Goal: Task Accomplishment & Management: Manage account settings

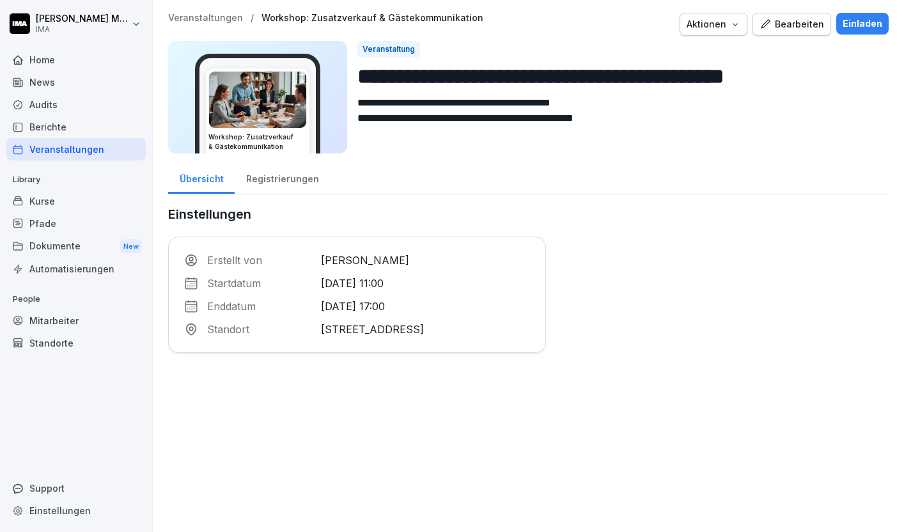
click at [55, 317] on div "Mitarbeiter" at bounding box center [75, 320] width 139 height 22
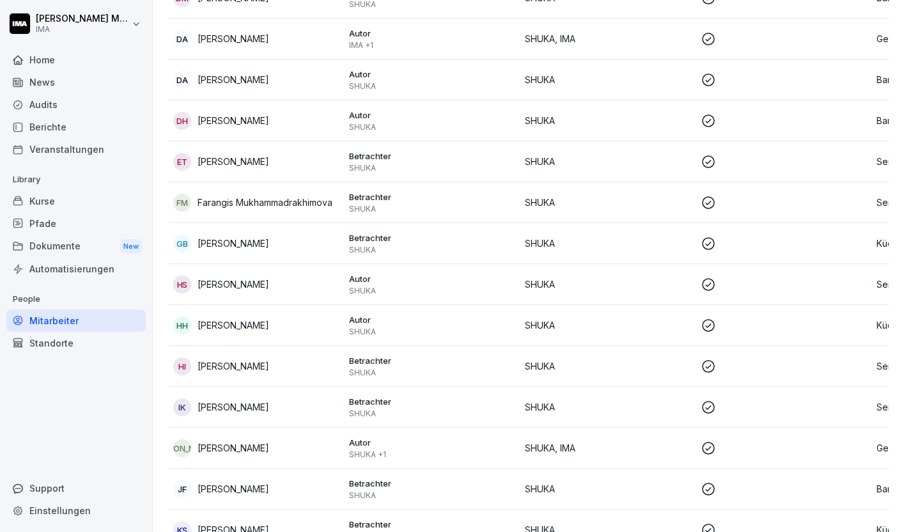
scroll to position [734, 0]
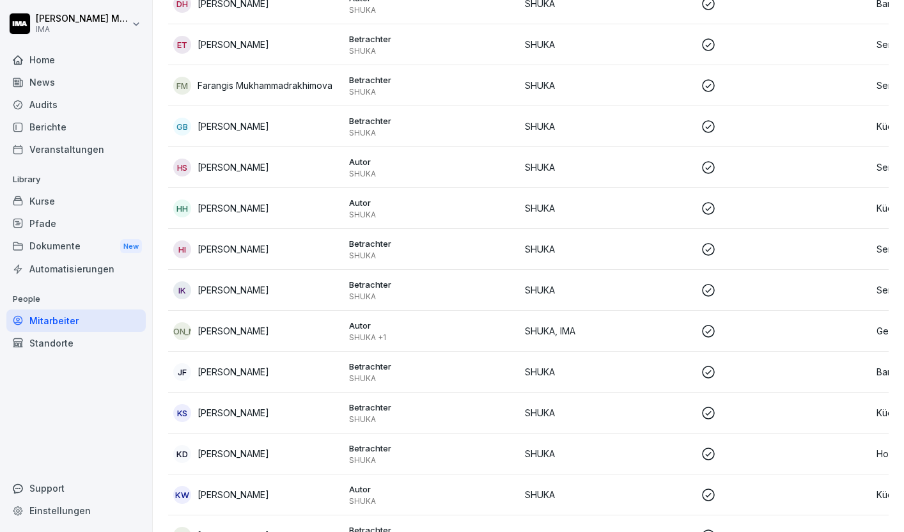
click at [233, 338] on div "JA James Ardinast" at bounding box center [256, 331] width 166 height 18
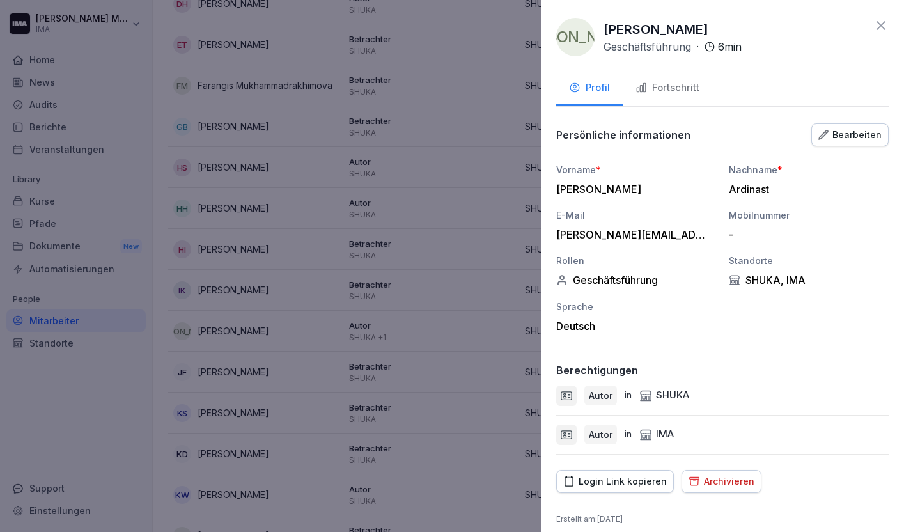
click at [853, 134] on div "Bearbeiten" at bounding box center [849, 135] width 63 height 14
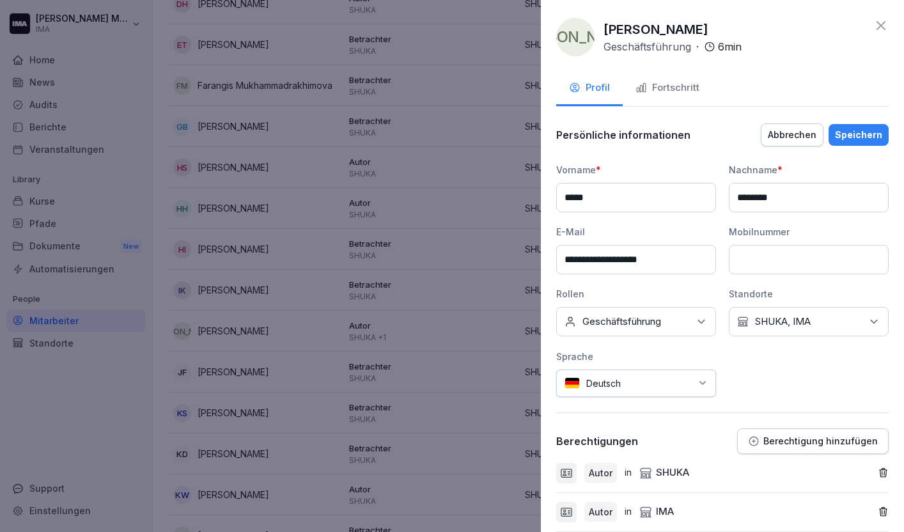
scroll to position [88, 0]
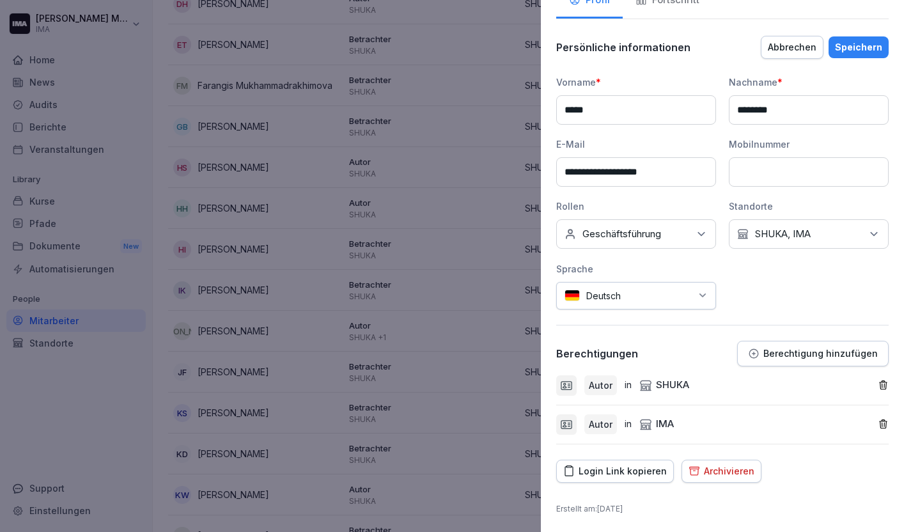
click at [879, 384] on icon "button" at bounding box center [882, 385] width 11 height 11
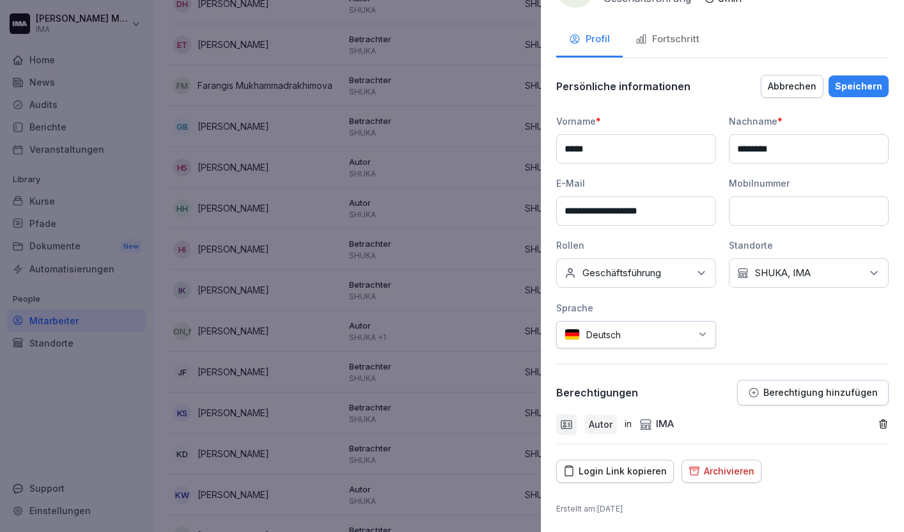
click at [881, 428] on icon "button" at bounding box center [882, 424] width 7 height 8
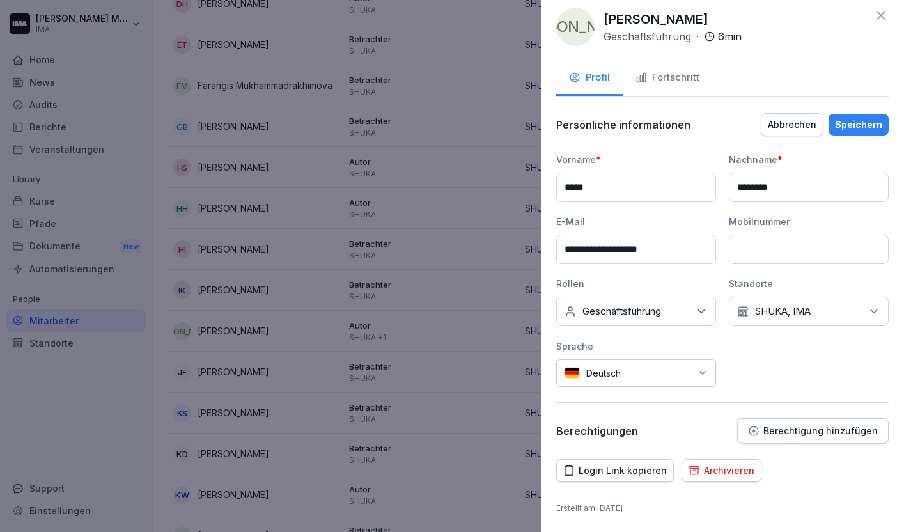
scroll to position [10, 0]
click at [853, 125] on div "Speichern" at bounding box center [858, 125] width 47 height 14
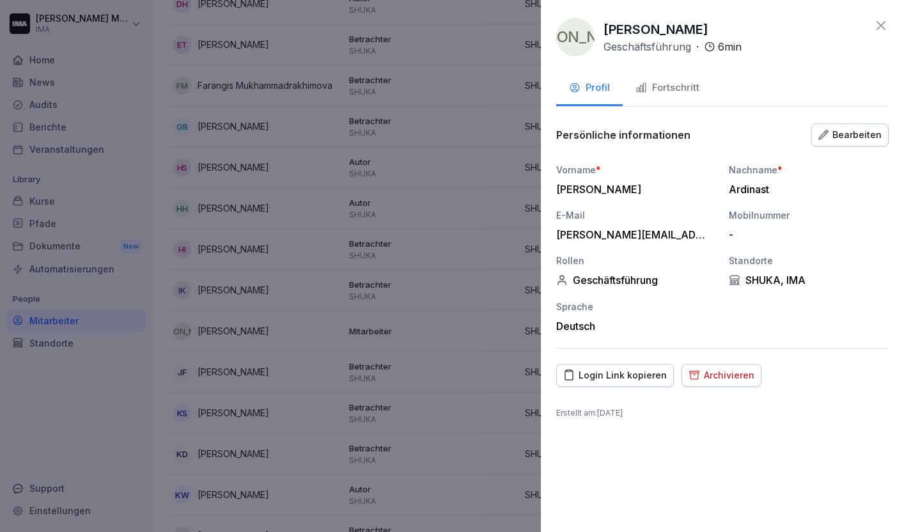
click at [853, 125] on button "Bearbeiten" at bounding box center [849, 134] width 77 height 23
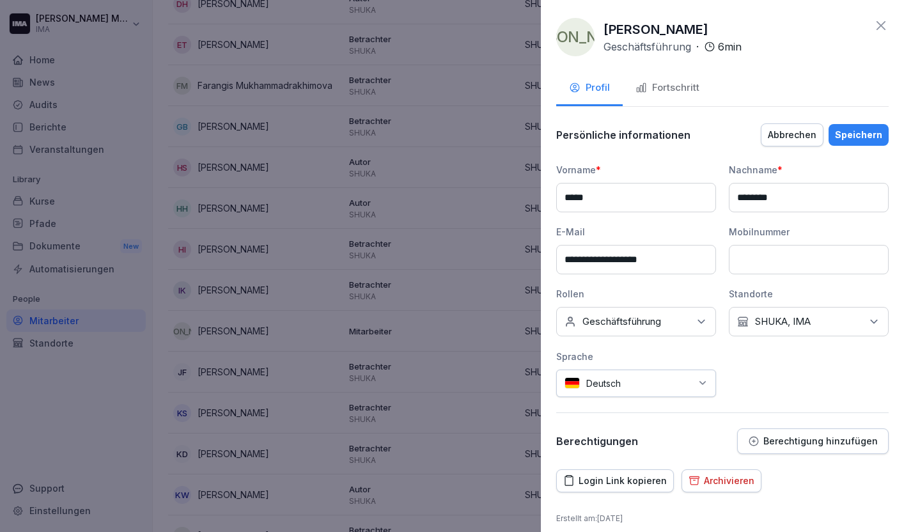
scroll to position [10, 0]
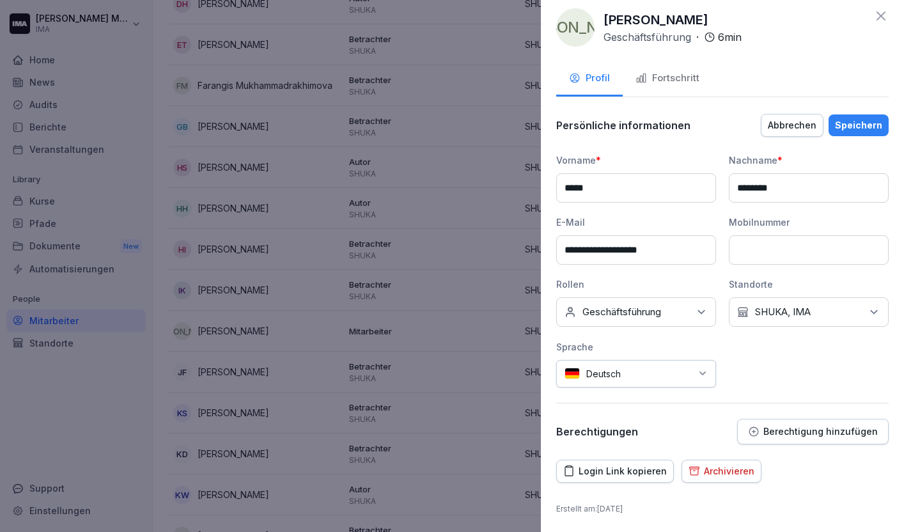
click at [786, 427] on p "Berechtigung hinzufügen" at bounding box center [820, 431] width 114 height 10
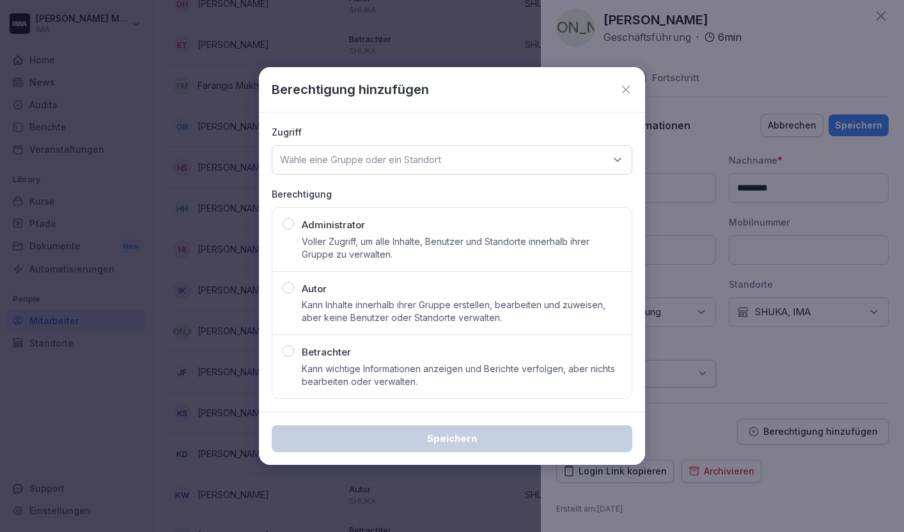
click at [390, 295] on div "Autor Kann Inhalte innerhalb ihrer Gruppe erstellen, bearbeiten und zuweisen, a…" at bounding box center [462, 303] width 320 height 43
click at [401, 159] on p "Wähle eine Gruppe oder ein Standort" at bounding box center [360, 159] width 161 height 13
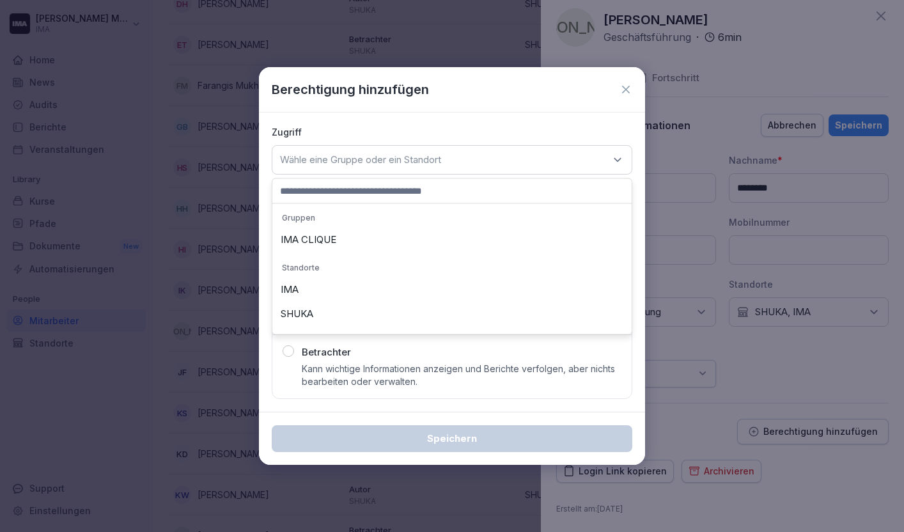
click at [361, 237] on div "IMA CLIQUE" at bounding box center [451, 240] width 353 height 24
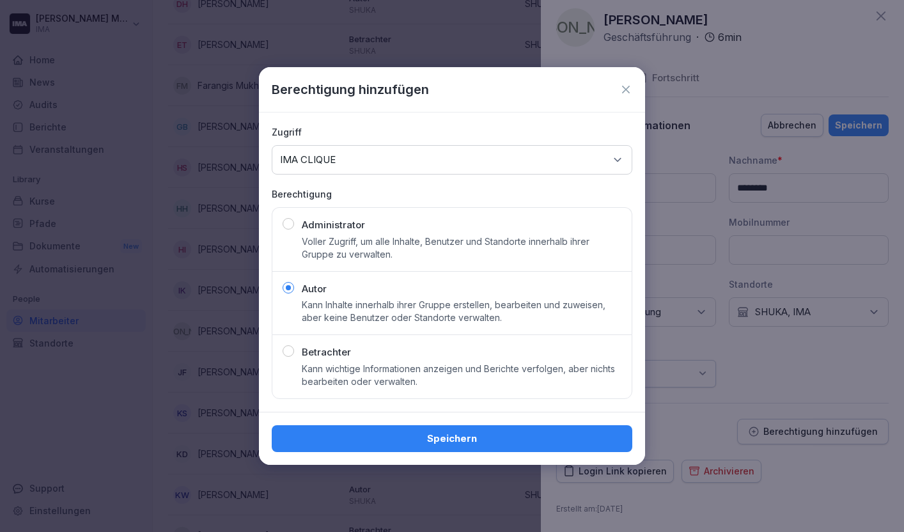
click at [328, 431] on div "Speichern" at bounding box center [452, 438] width 340 height 14
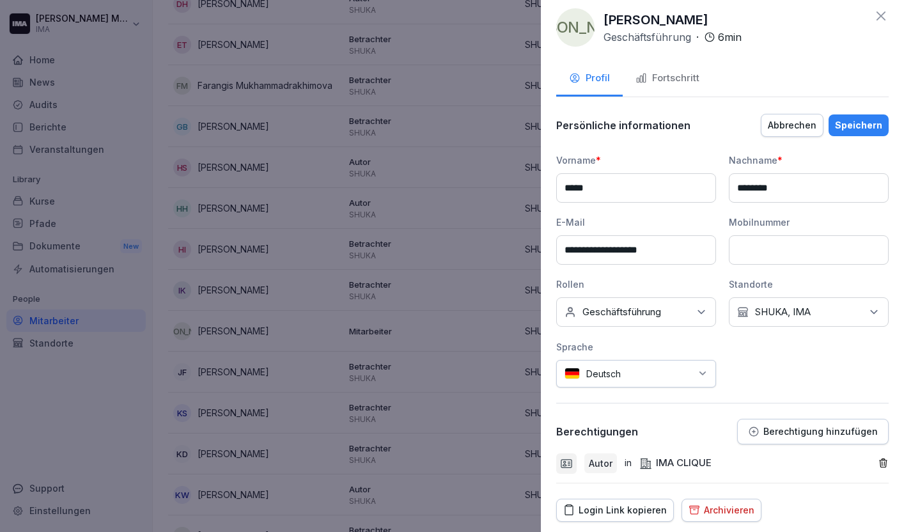
scroll to position [49, 0]
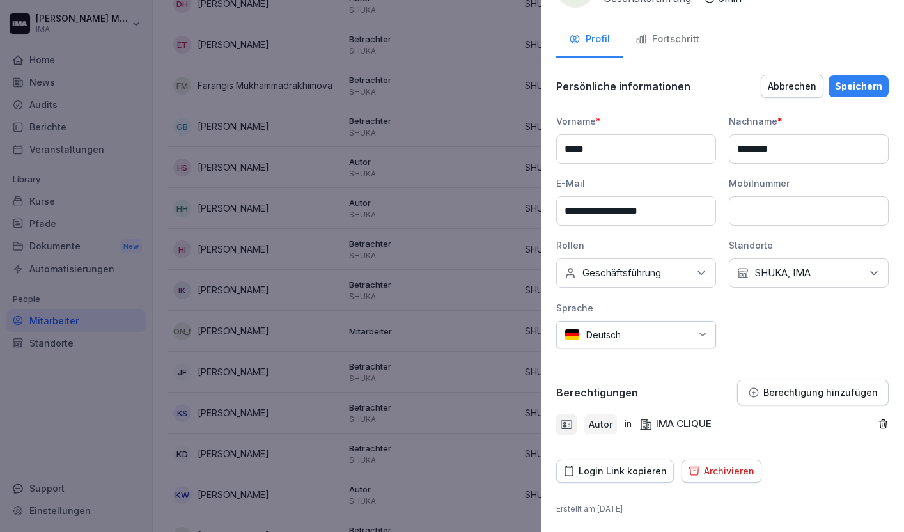
click at [778, 392] on p "Berechtigung hinzufügen" at bounding box center [820, 392] width 114 height 10
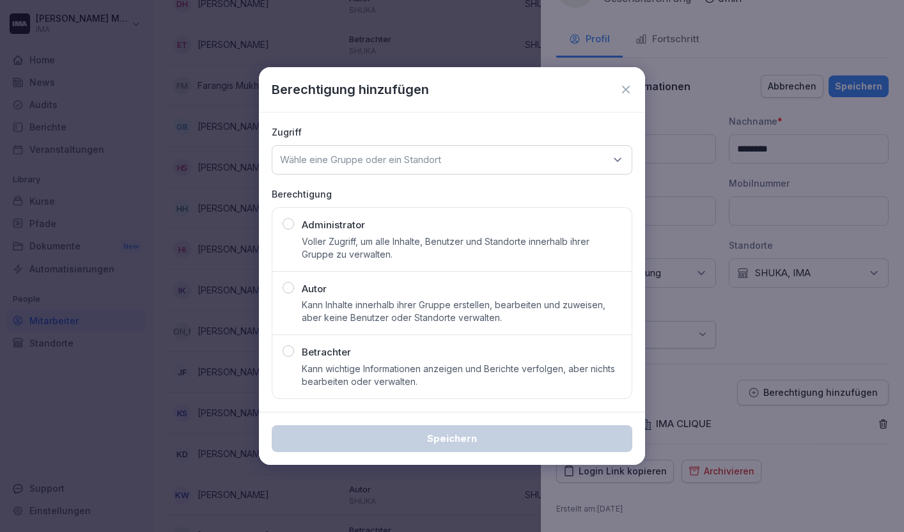
click at [441, 166] on p "Wähle eine Gruppe oder ein Standort" at bounding box center [360, 159] width 161 height 13
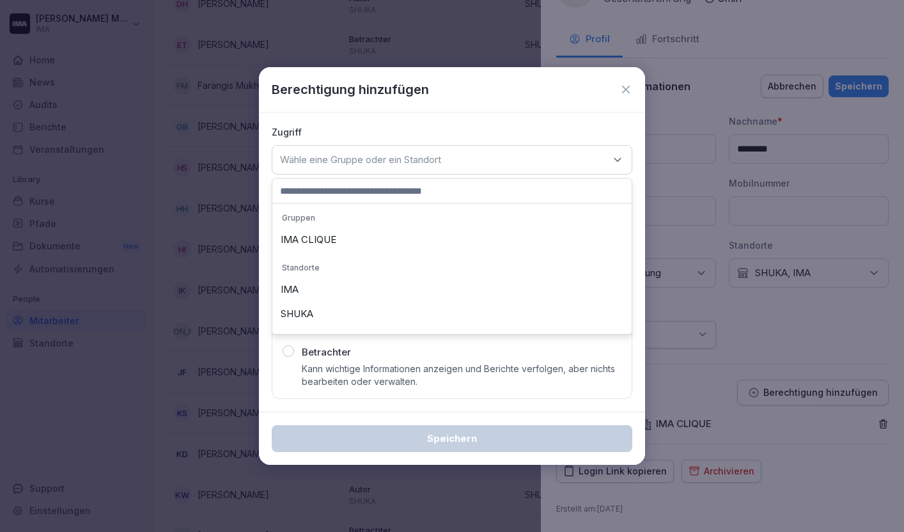
click at [373, 293] on div "IMA" at bounding box center [451, 289] width 353 height 24
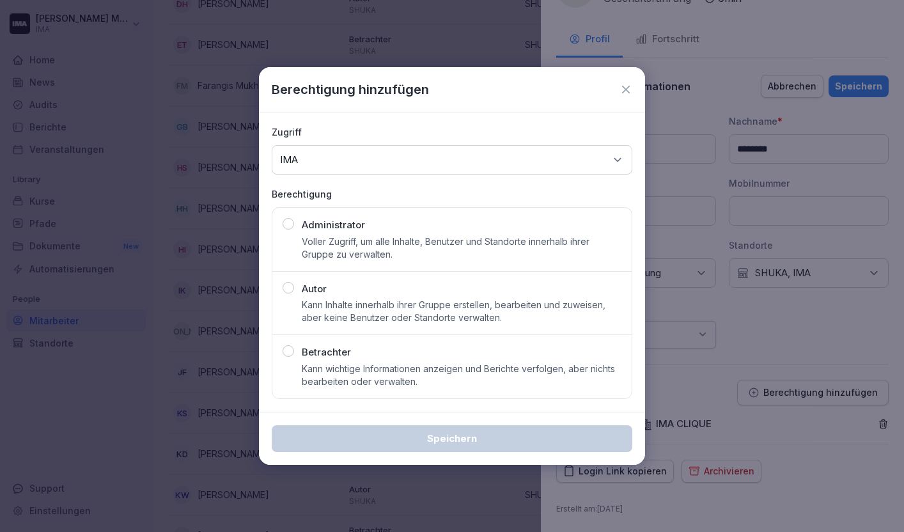
click at [373, 293] on div "Autor Kann Inhalte innerhalb ihrer Gruppe erstellen, bearbeiten und zuweisen, a…" at bounding box center [462, 303] width 320 height 43
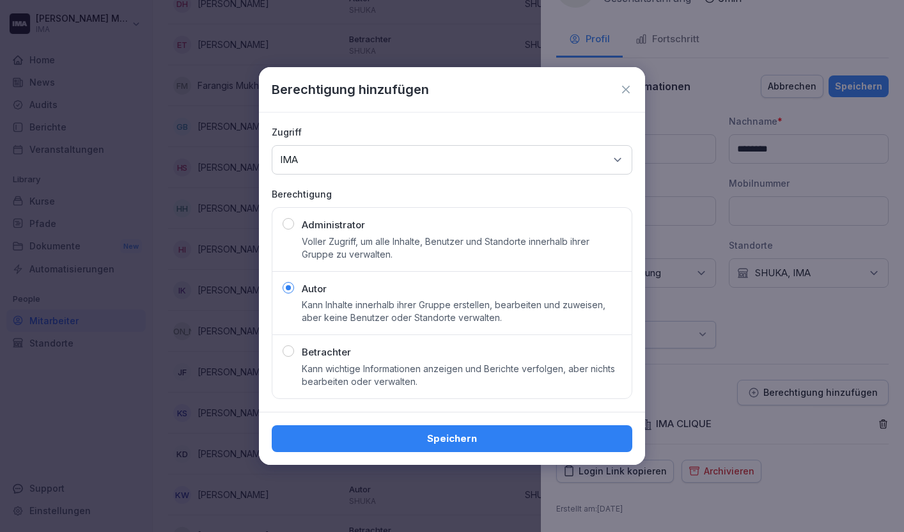
click at [376, 438] on div "Speichern" at bounding box center [452, 438] width 340 height 14
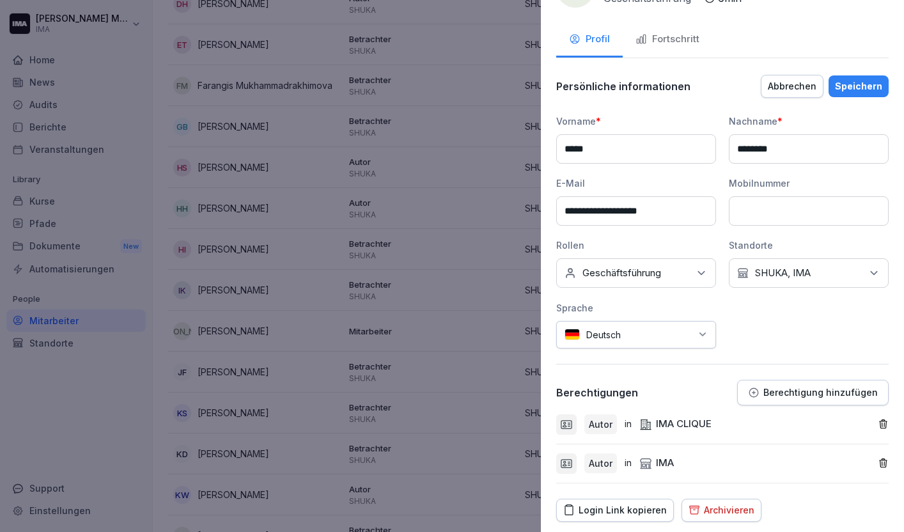
click at [777, 388] on p "Berechtigung hinzufügen" at bounding box center [820, 392] width 114 height 10
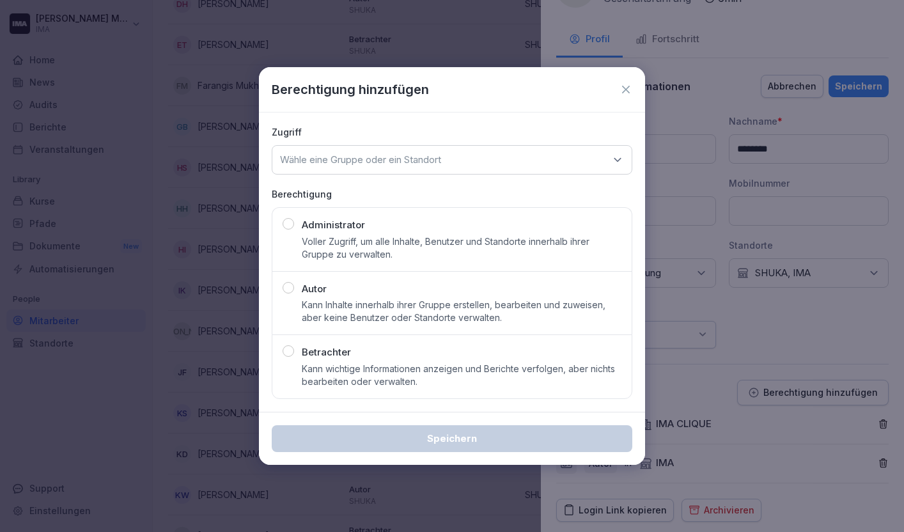
click at [419, 148] on div "Wähle eine Gruppe oder ein Standort" at bounding box center [452, 159] width 360 height 29
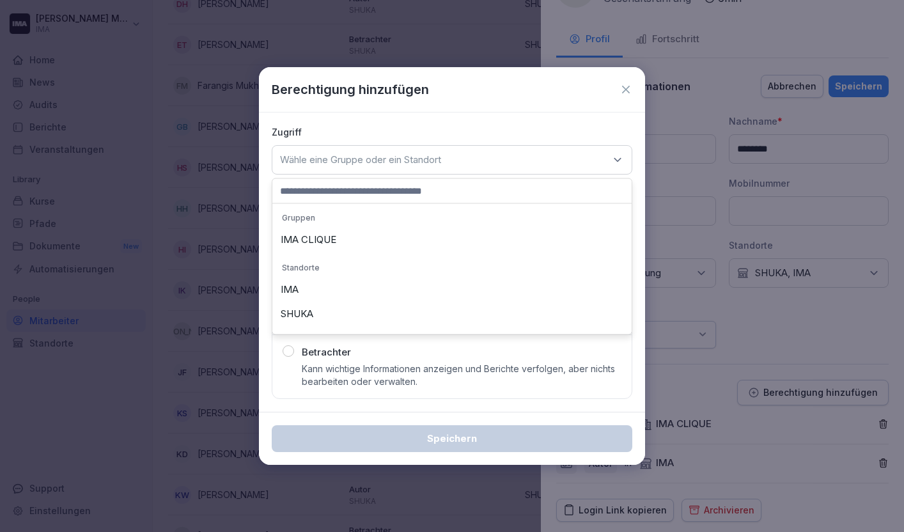
click at [364, 308] on div "SHUKA" at bounding box center [451, 314] width 353 height 24
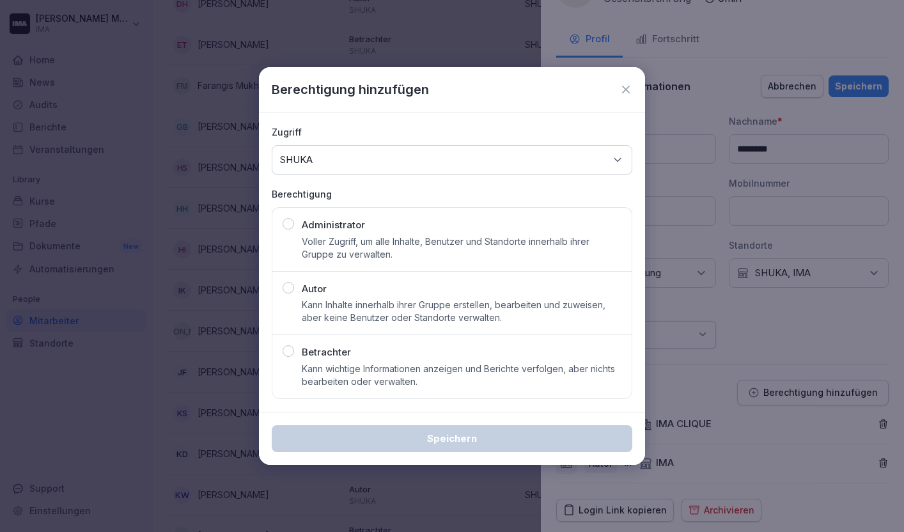
click at [364, 310] on p "Kann Inhalte innerhalb ihrer Gruppe erstellen, bearbeiten und zuweisen, aber ke…" at bounding box center [462, 311] width 320 height 26
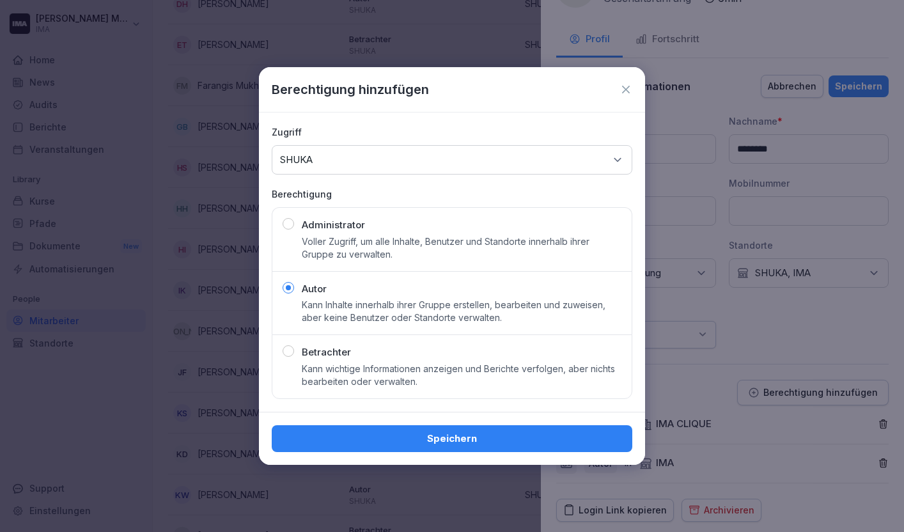
click at [358, 437] on div "Speichern" at bounding box center [452, 438] width 340 height 14
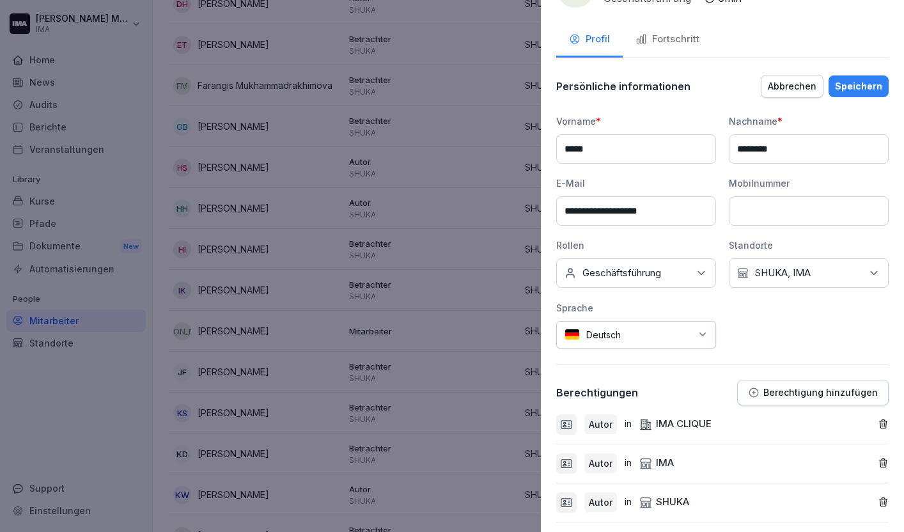
scroll to position [0, 0]
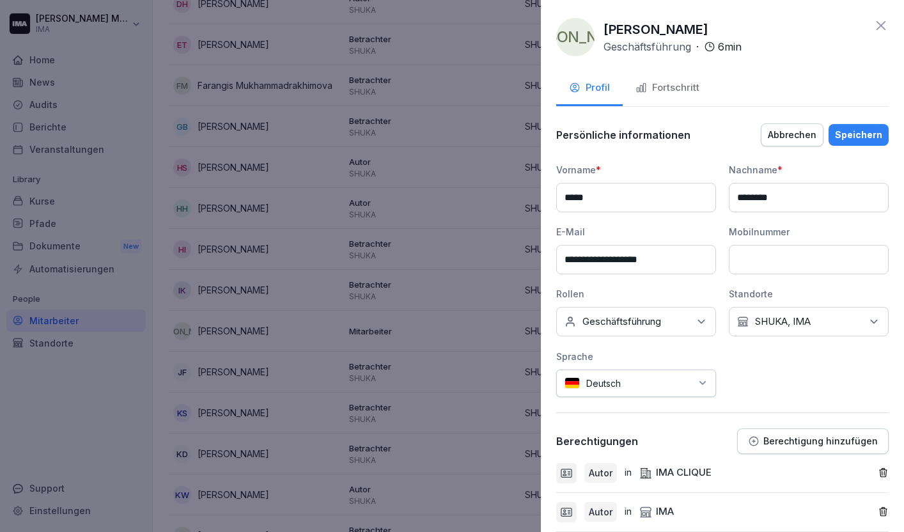
click at [874, 21] on icon at bounding box center [880, 25] width 15 height 15
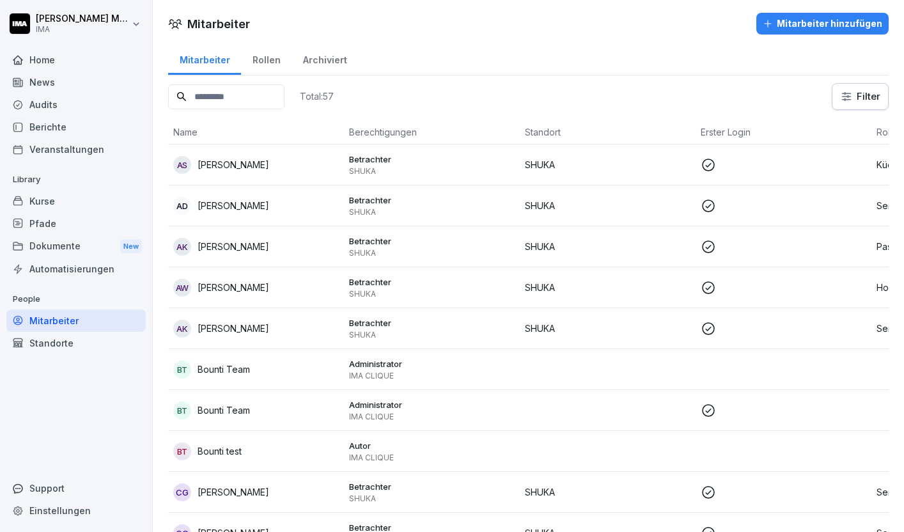
click at [73, 58] on div "Home" at bounding box center [75, 60] width 139 height 22
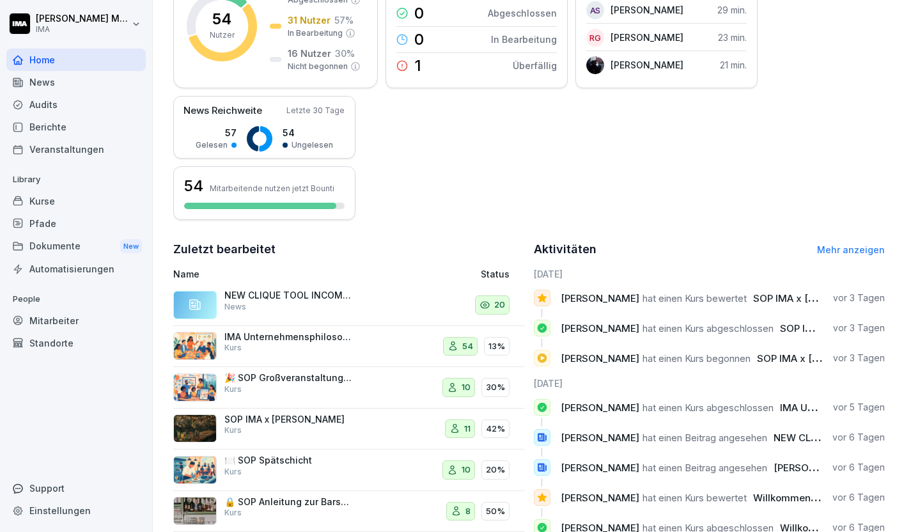
scroll to position [224, 0]
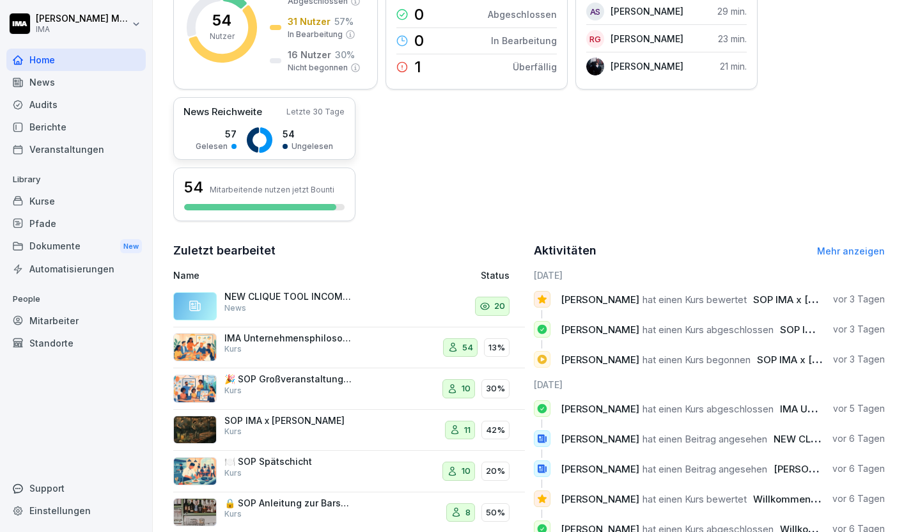
click at [297, 111] on p "Letzte 30 Tage" at bounding box center [315, 112] width 58 height 12
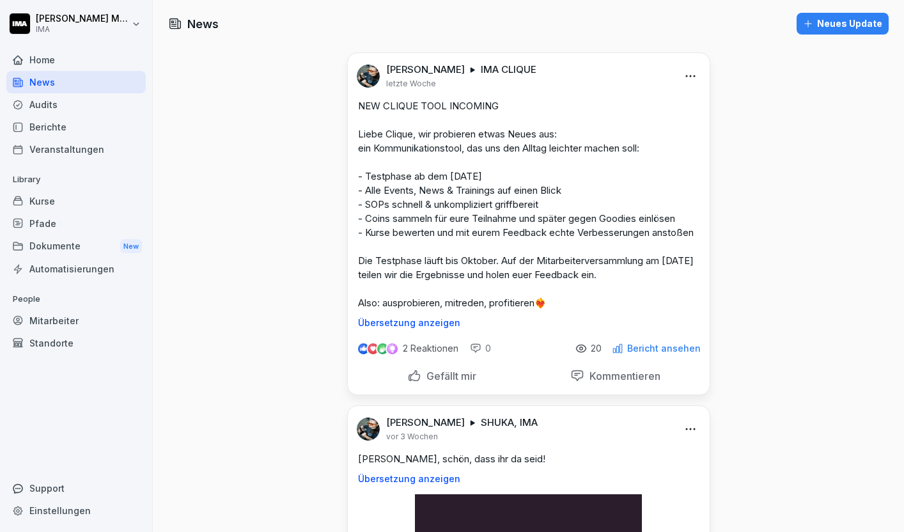
click at [435, 353] on p "2 Reaktionen" at bounding box center [431, 348] width 56 height 10
click at [75, 60] on div "Home" at bounding box center [75, 60] width 139 height 22
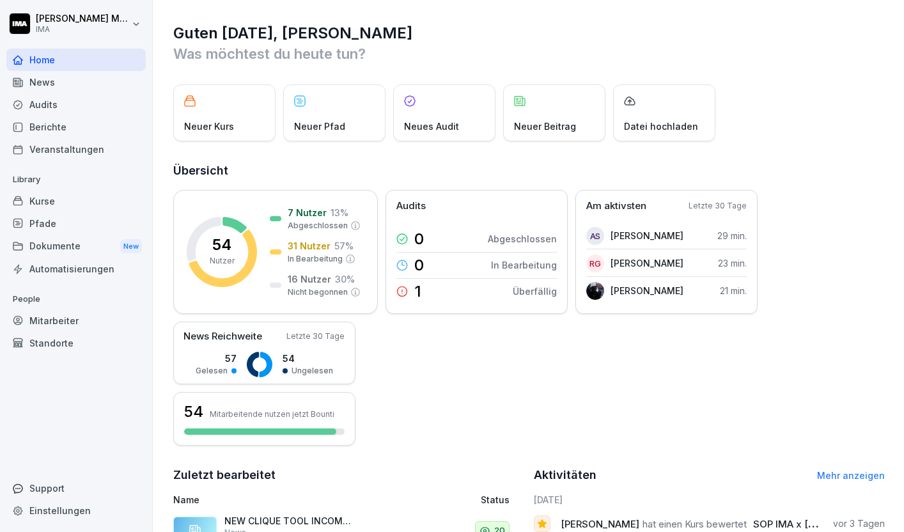
click at [233, 118] on div "Neuer Kurs" at bounding box center [224, 112] width 102 height 57
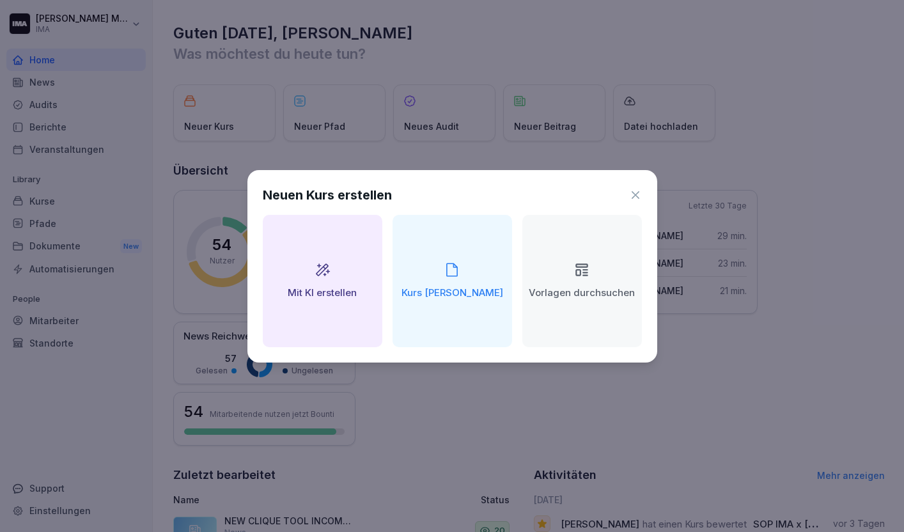
click at [633, 191] on icon at bounding box center [635, 195] width 13 height 13
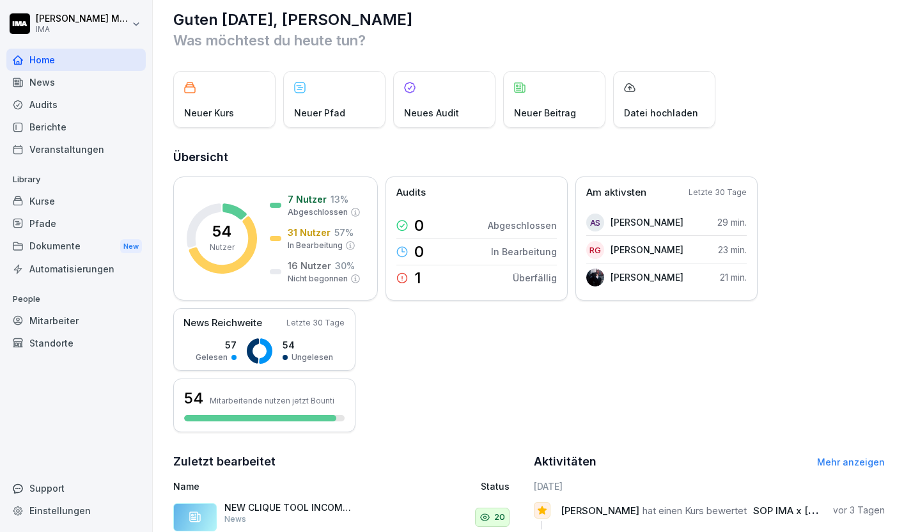
scroll to position [14, 0]
click at [410, 276] on div "1" at bounding box center [408, 277] width 25 height 18
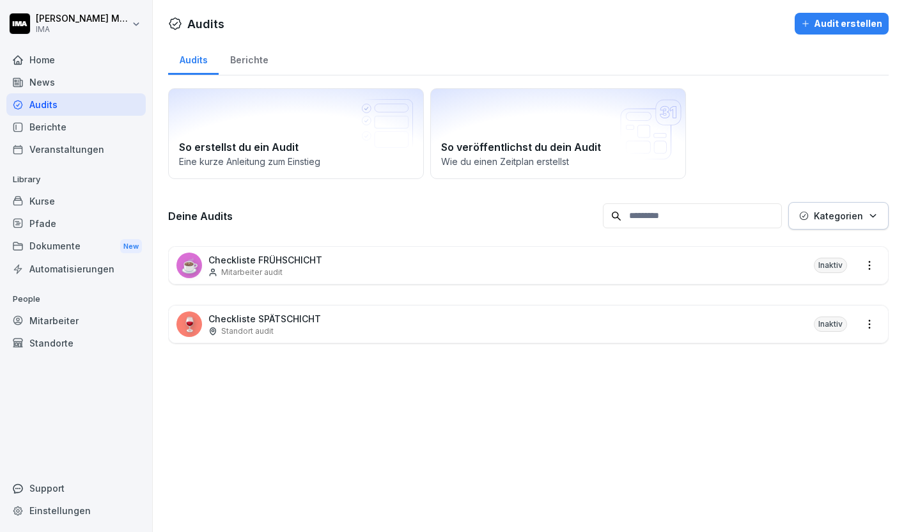
click at [267, 50] on div "Berichte" at bounding box center [249, 58] width 61 height 33
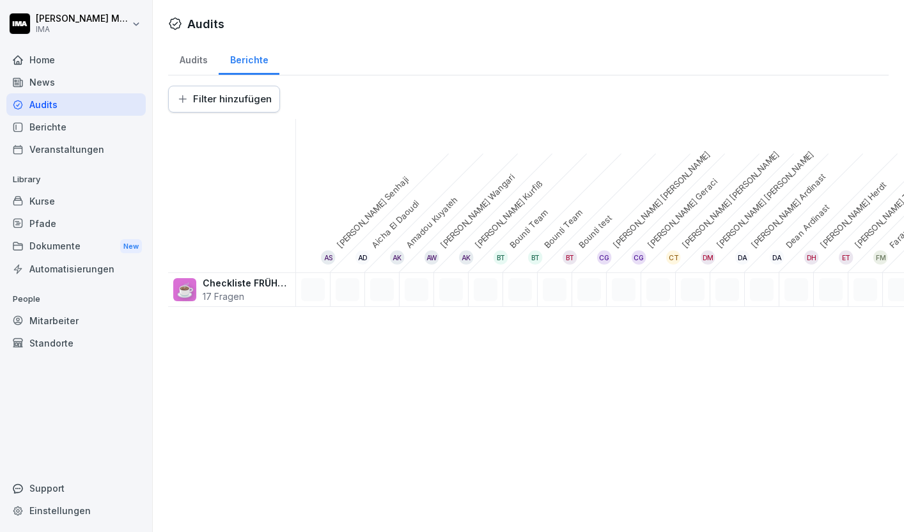
click at [36, 60] on div "Home" at bounding box center [75, 60] width 139 height 22
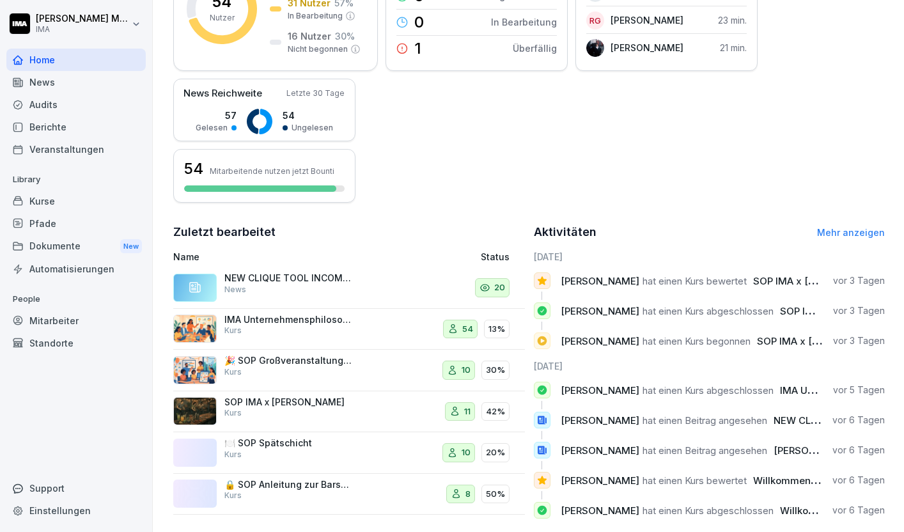
scroll to position [263, 0]
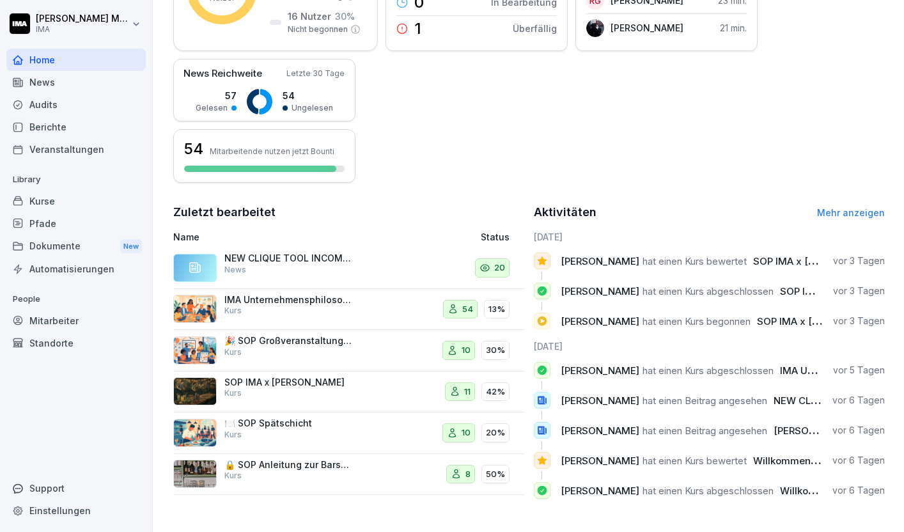
click at [850, 210] on link "Mehr anzeigen" at bounding box center [851, 212] width 68 height 11
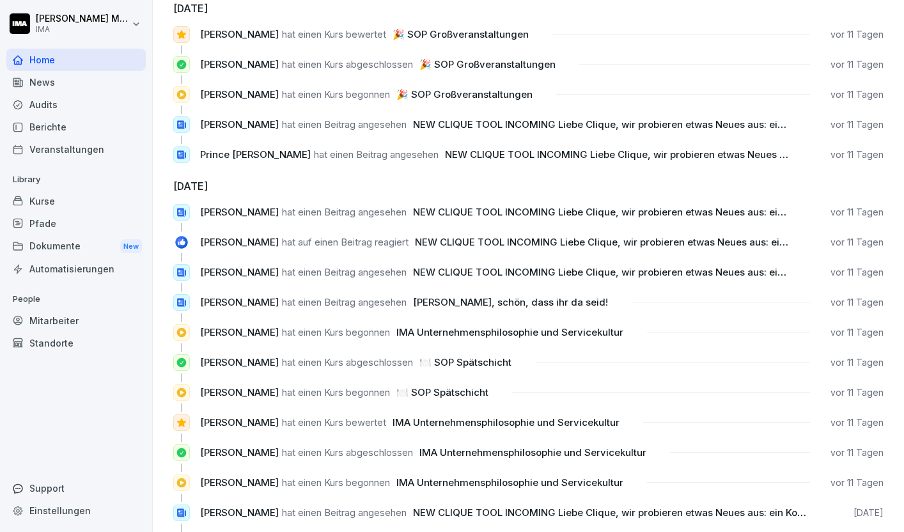
scroll to position [919, 0]
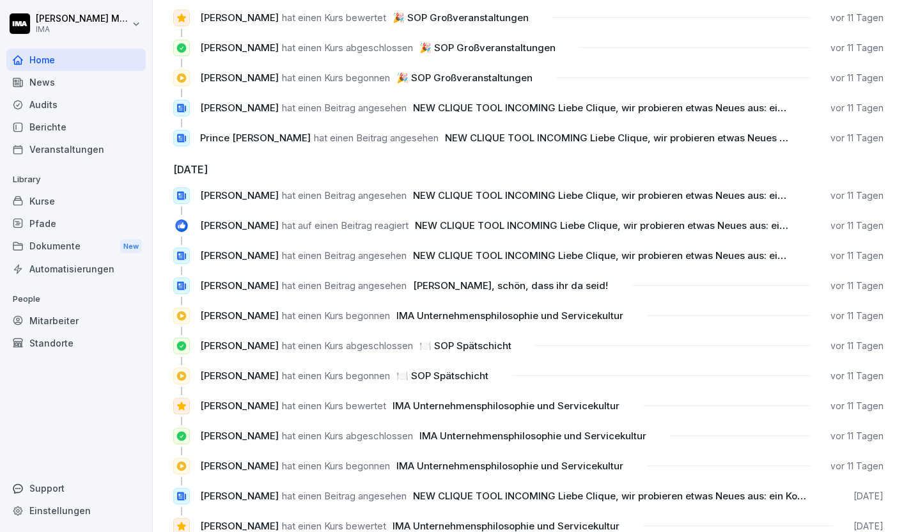
click at [63, 201] on div "Kurse" at bounding box center [75, 201] width 139 height 22
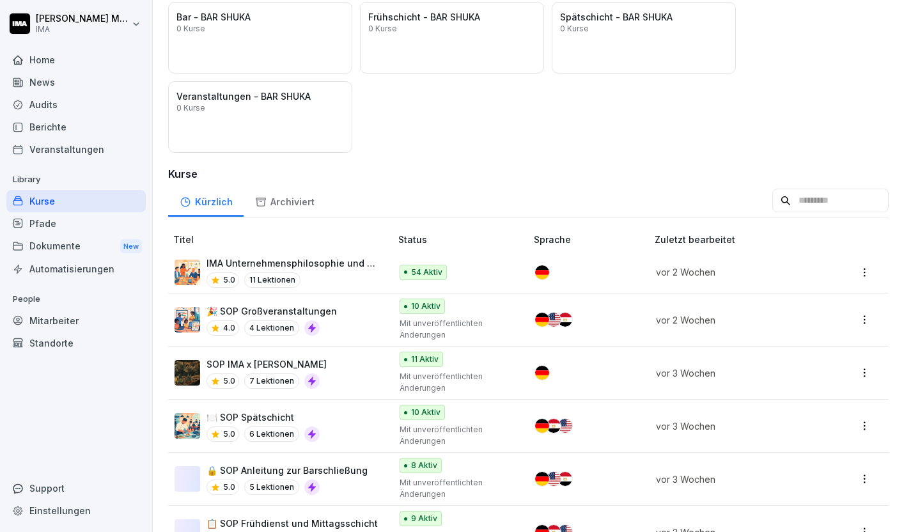
scroll to position [260, 0]
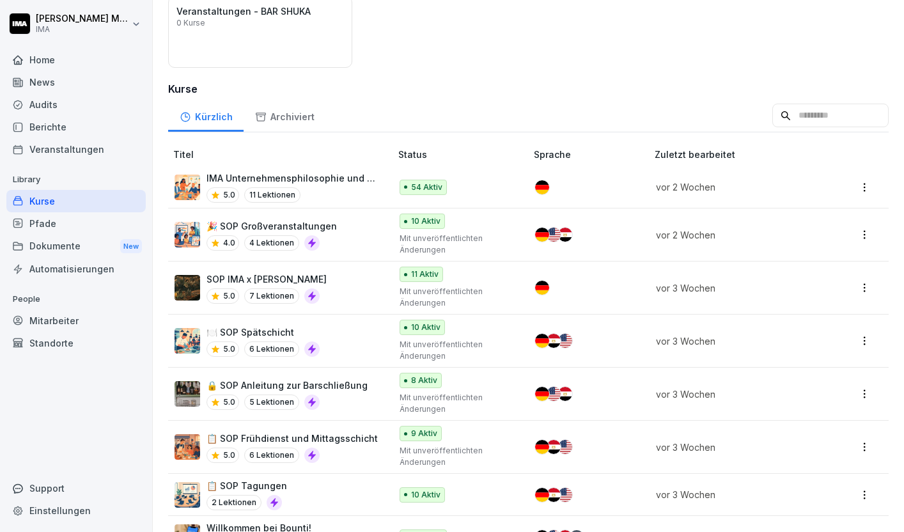
click at [273, 242] on p "4 Lektionen" at bounding box center [271, 242] width 55 height 15
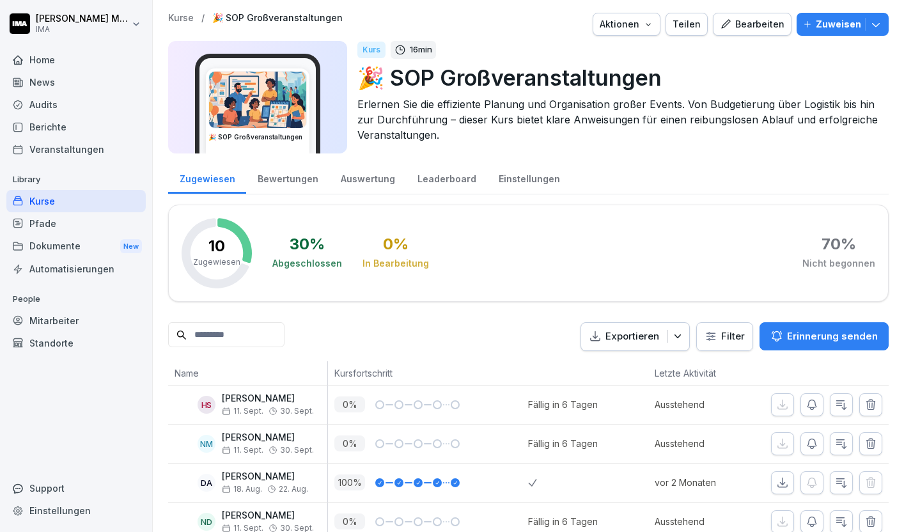
click at [279, 178] on div "Bewertungen" at bounding box center [287, 177] width 83 height 33
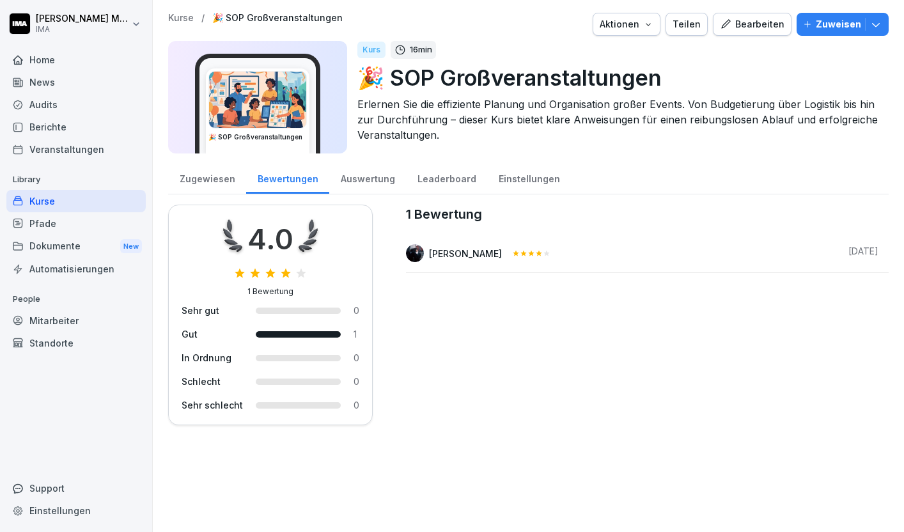
click at [79, 203] on div "Kurse" at bounding box center [75, 201] width 139 height 22
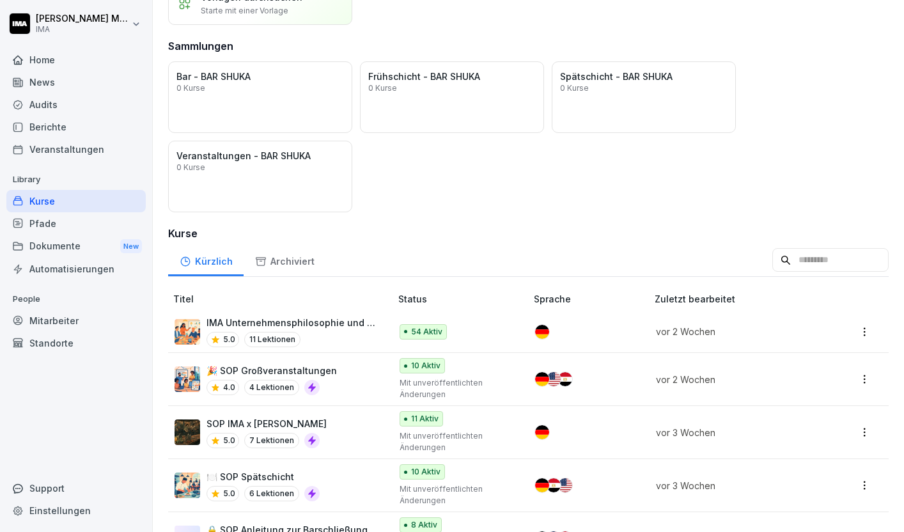
scroll to position [187, 0]
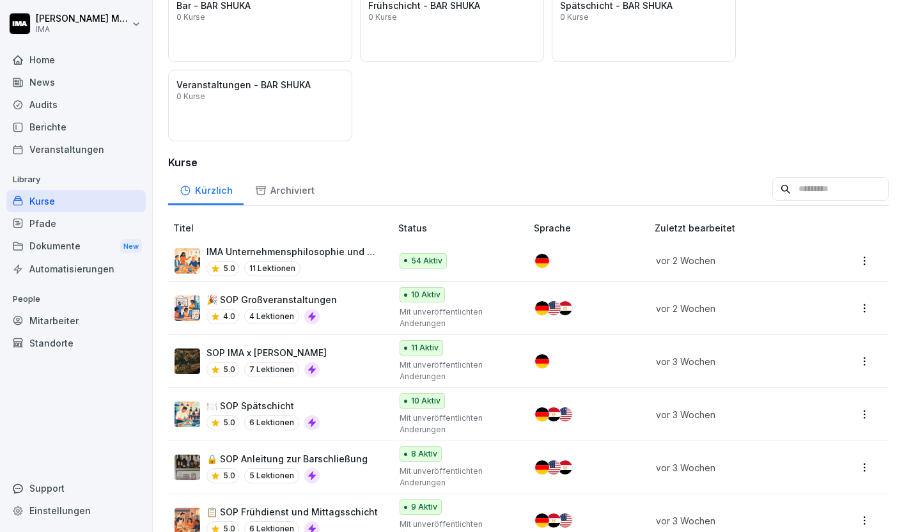
click at [217, 267] on icon at bounding box center [216, 269] width 8 height 8
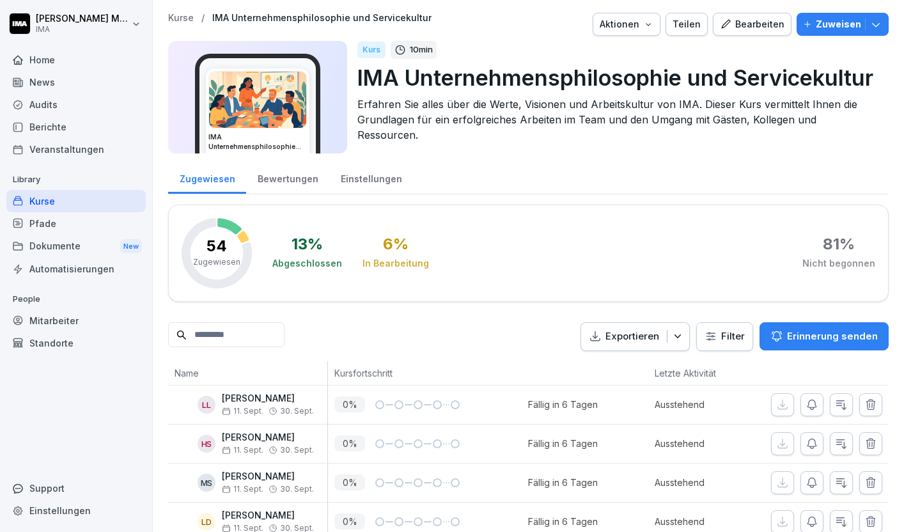
click at [290, 182] on div "Bewertungen" at bounding box center [287, 177] width 83 height 33
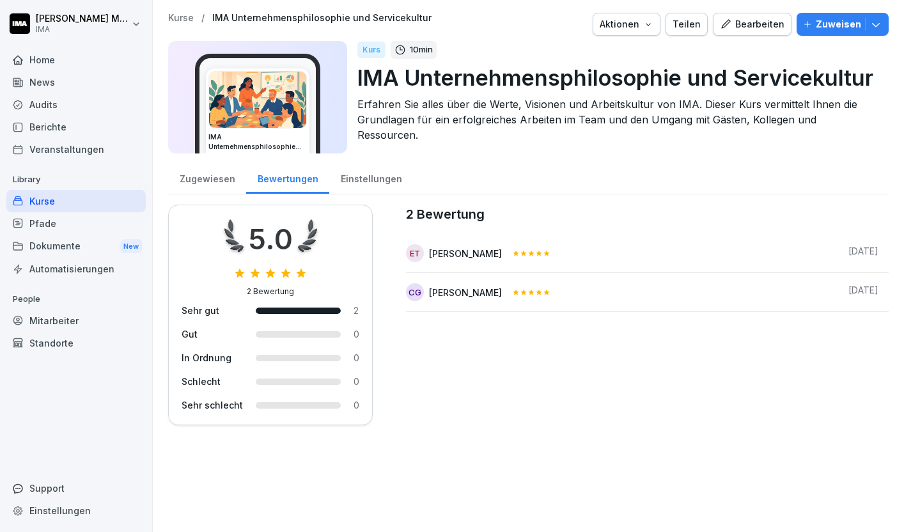
click at [73, 203] on div "Kurse" at bounding box center [75, 201] width 139 height 22
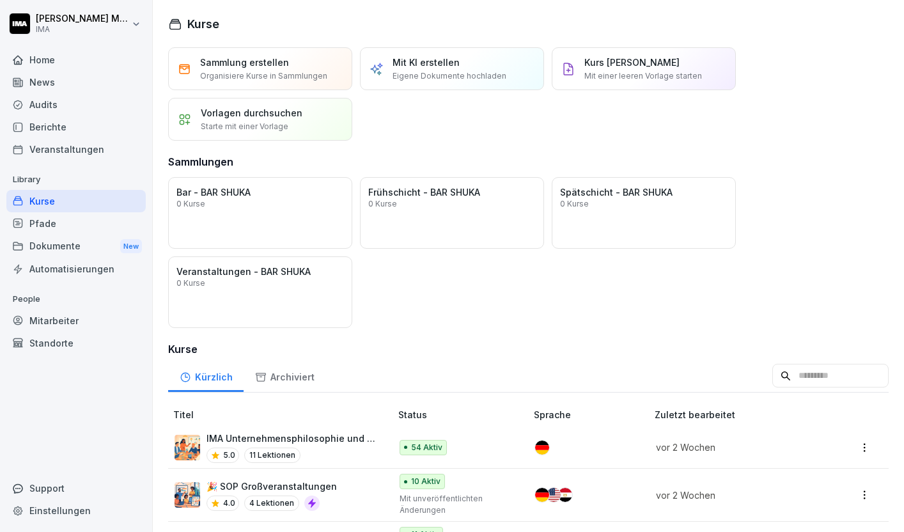
click at [73, 201] on div "Kurse" at bounding box center [75, 201] width 139 height 22
click at [75, 65] on div "Home" at bounding box center [75, 60] width 139 height 22
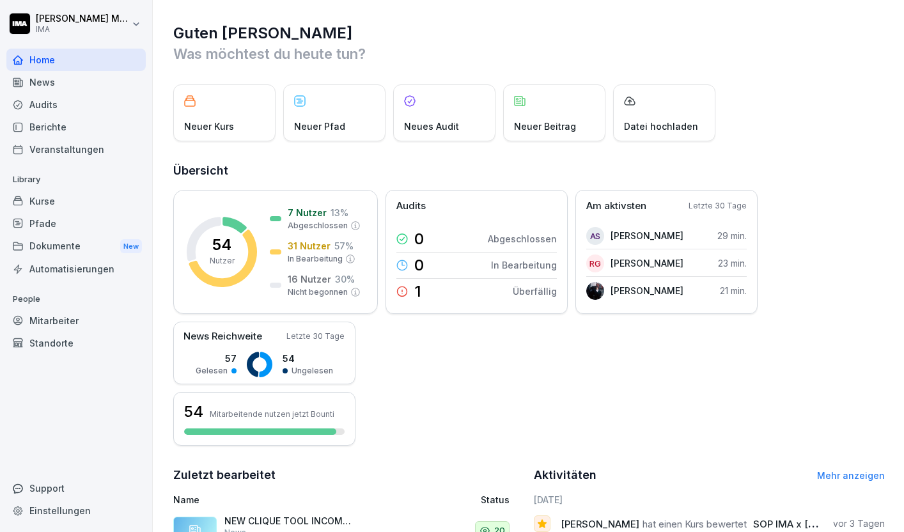
click at [54, 127] on div "Berichte" at bounding box center [75, 127] width 139 height 22
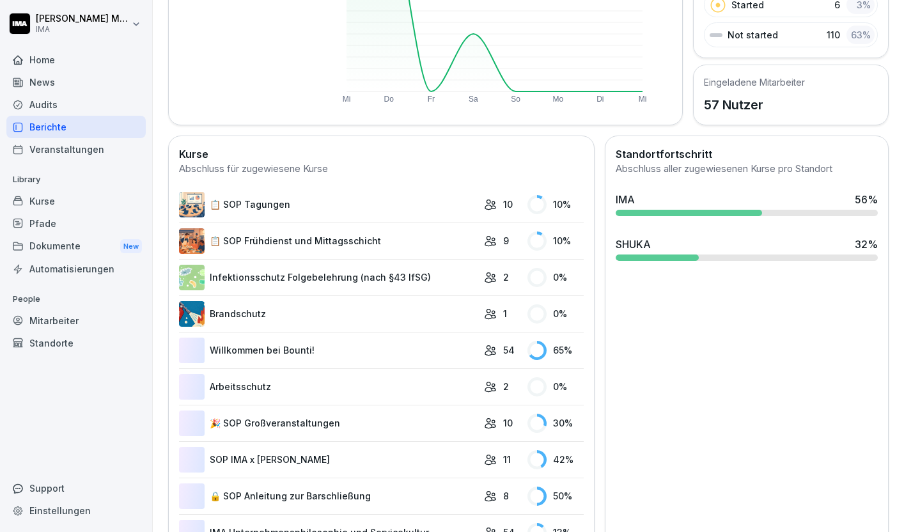
scroll to position [311, 0]
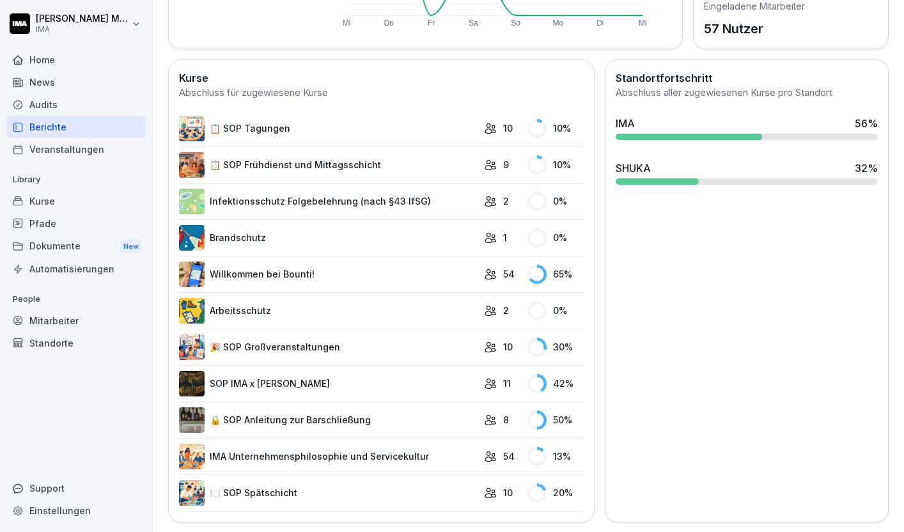
click at [490, 162] on icon at bounding box center [490, 164] width 13 height 13
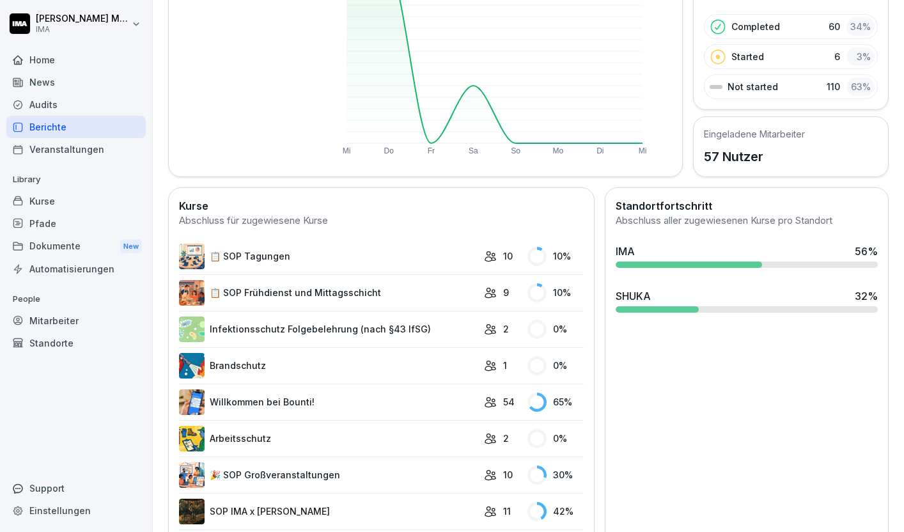
scroll to position [0, 0]
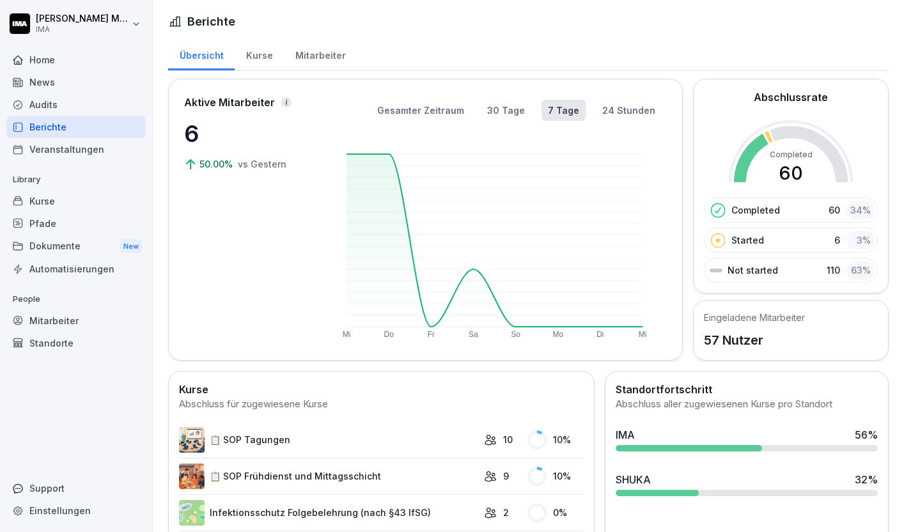
click at [248, 58] on div "Kurse" at bounding box center [259, 54] width 49 height 33
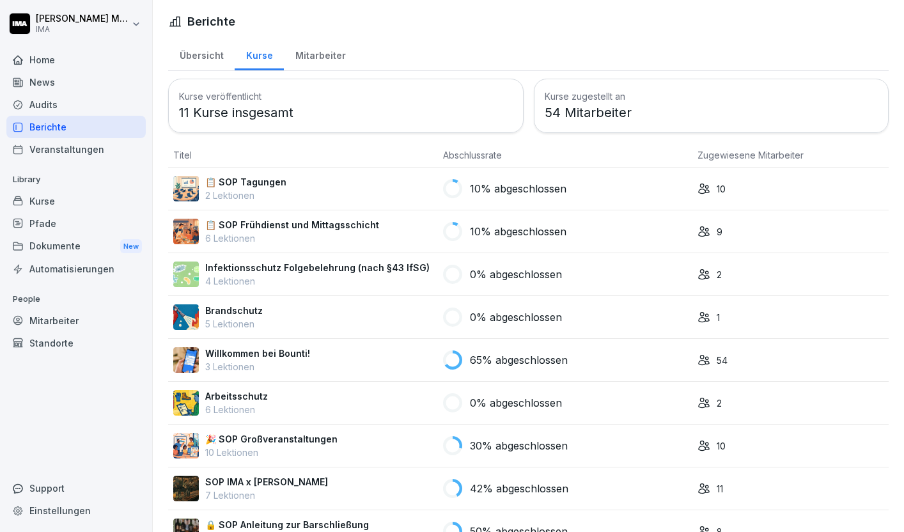
scroll to position [116, 0]
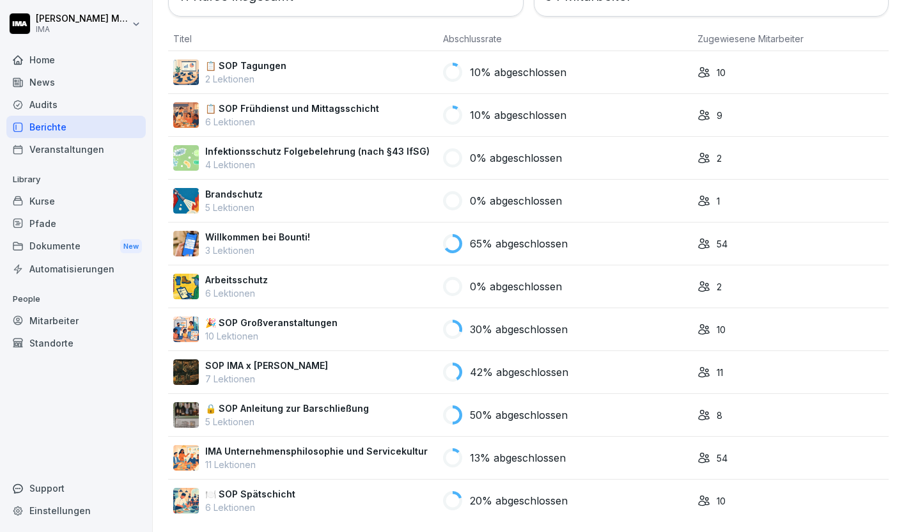
click at [321, 457] on p "IMA Unternehmensphilosophie und Servicekultur" at bounding box center [316, 450] width 222 height 13
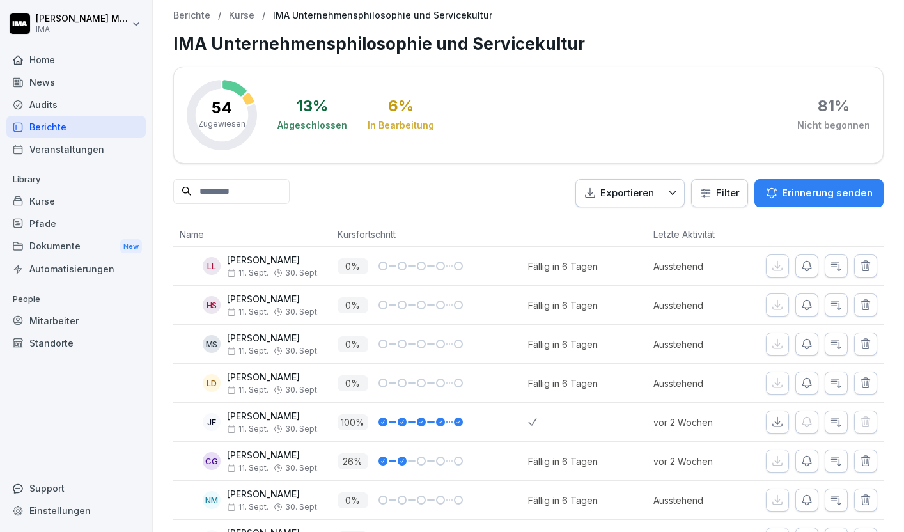
click at [313, 114] on div "13 %" at bounding box center [312, 105] width 31 height 15
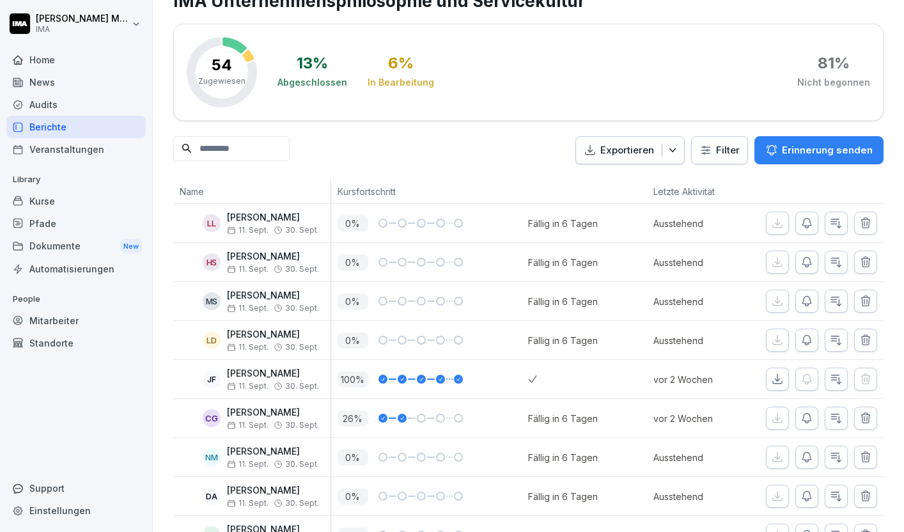
scroll to position [43, 0]
click at [866, 217] on icon "button" at bounding box center [865, 222] width 8 height 10
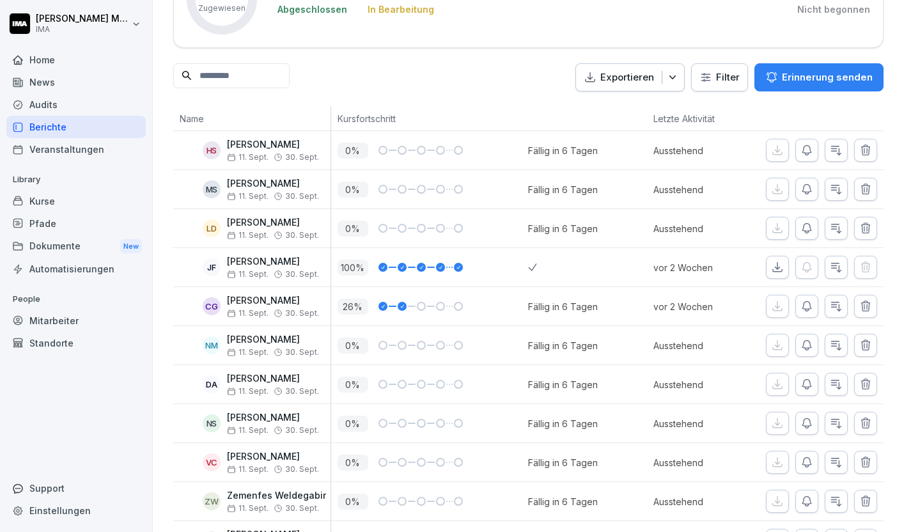
scroll to position [0, 0]
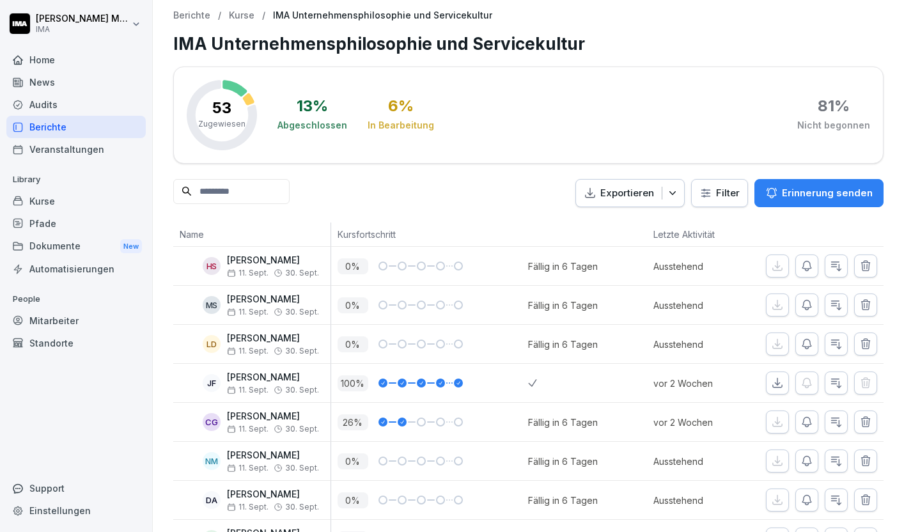
click at [789, 186] on p "Erinnerung senden" at bounding box center [827, 193] width 91 height 14
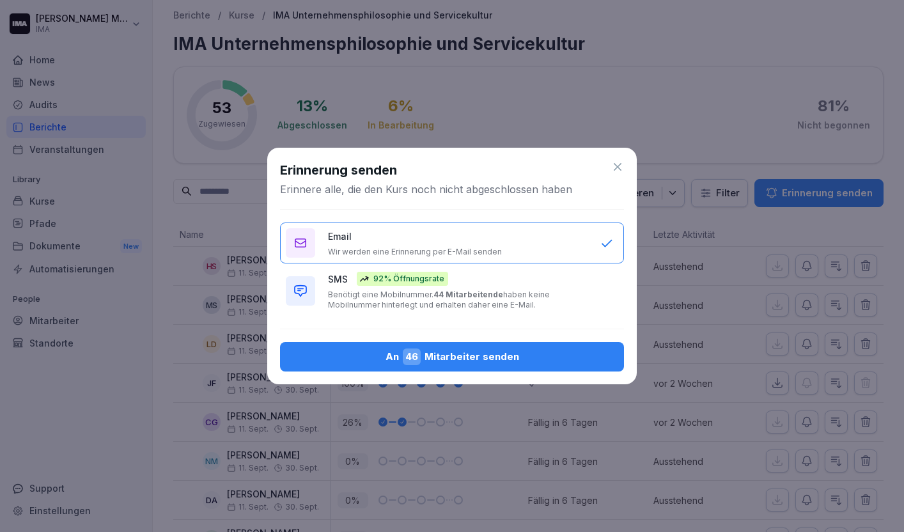
click at [429, 357] on div "An 46 Mitarbeiter senden" at bounding box center [451, 356] width 323 height 17
